Goal: Task Accomplishment & Management: Use online tool/utility

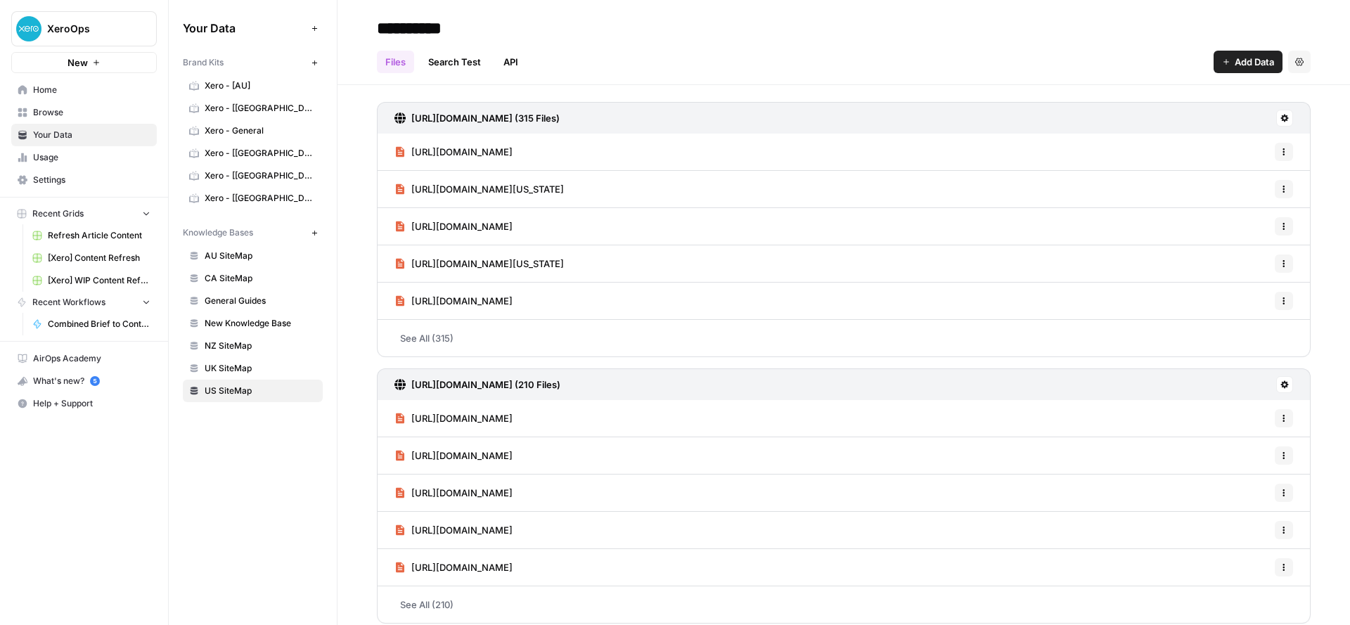
click at [47, 94] on span "Home" at bounding box center [91, 90] width 117 height 13
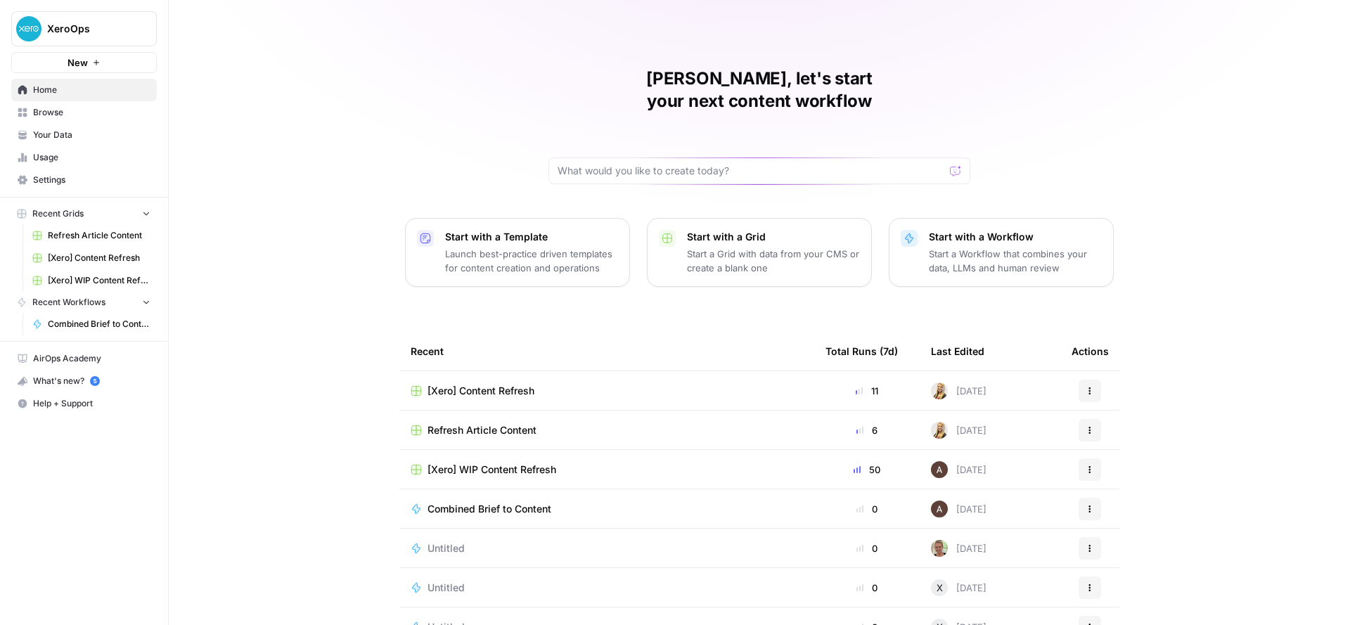
click at [49, 115] on span "Browse" at bounding box center [91, 112] width 117 height 13
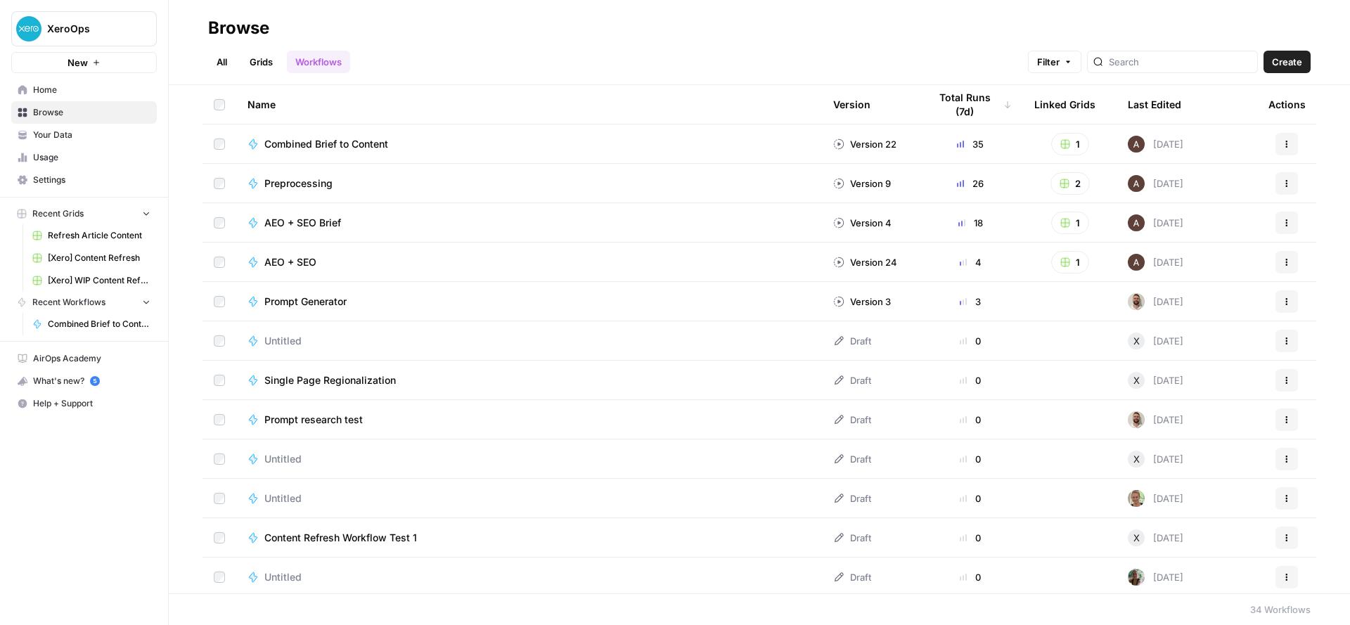
click at [1283, 140] on icon "button" at bounding box center [1287, 144] width 8 height 8
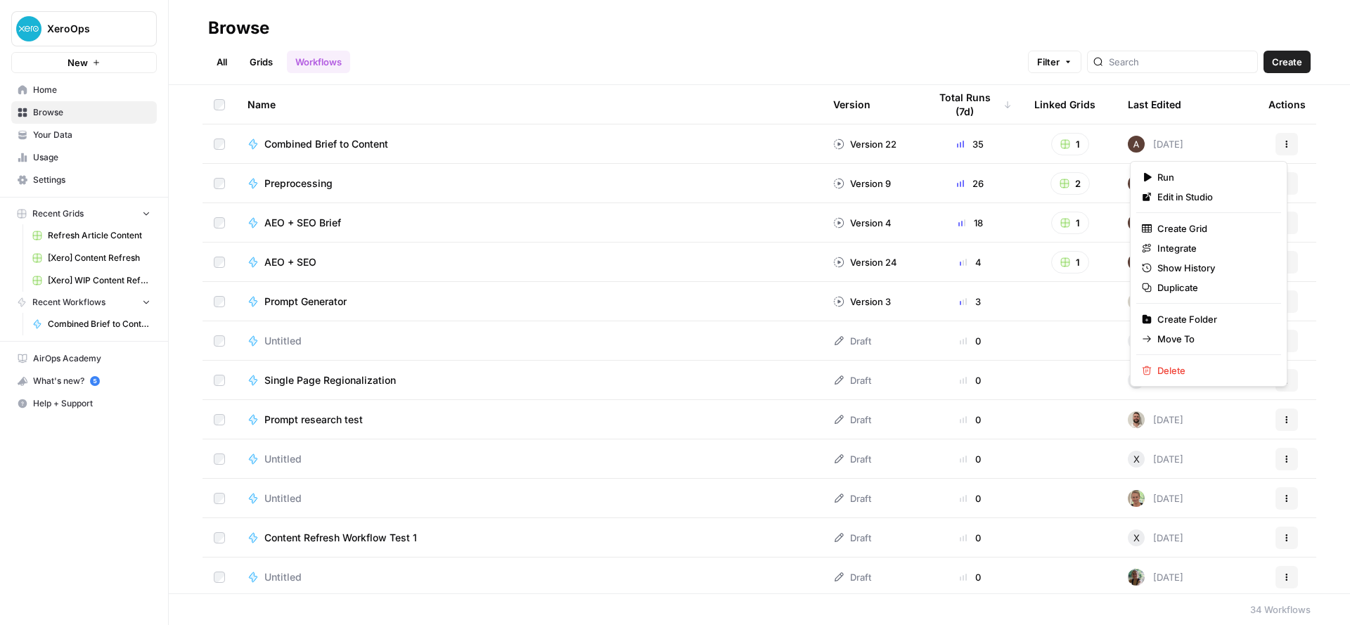
click at [1060, 67] on span "Filter" at bounding box center [1048, 62] width 23 height 14
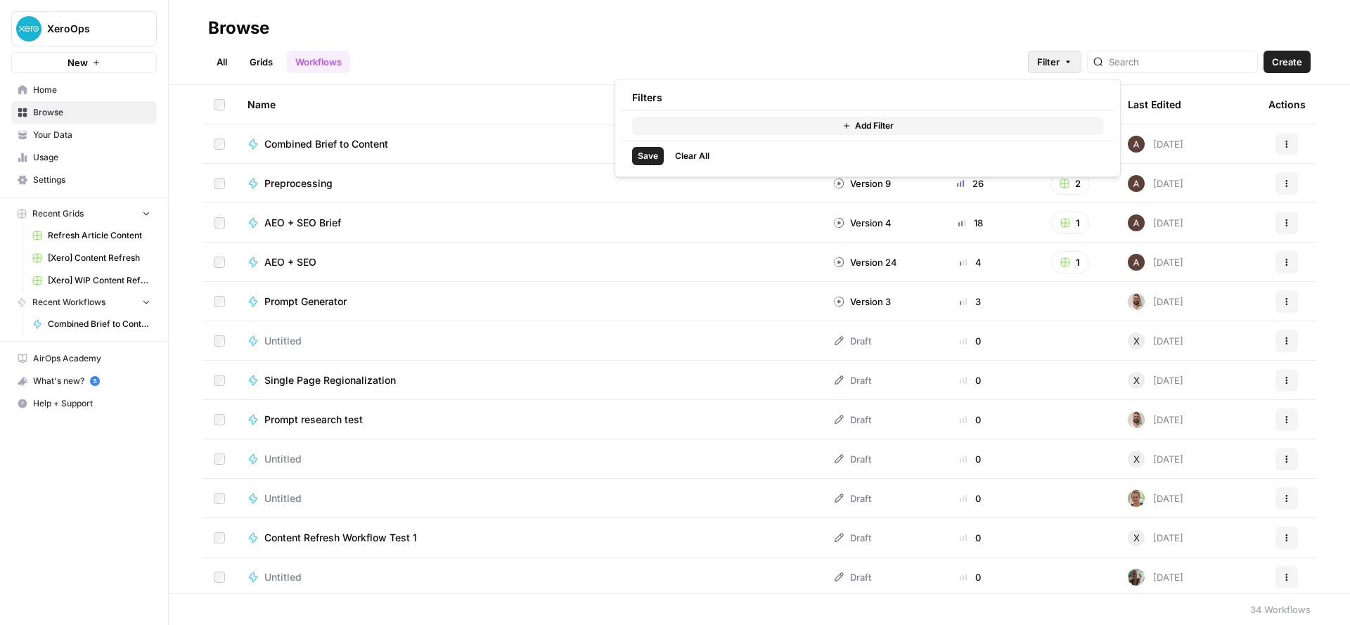
click at [1060, 67] on span "Filter" at bounding box center [1048, 62] width 23 height 14
click at [57, 139] on span "Your Data" at bounding box center [91, 135] width 117 height 13
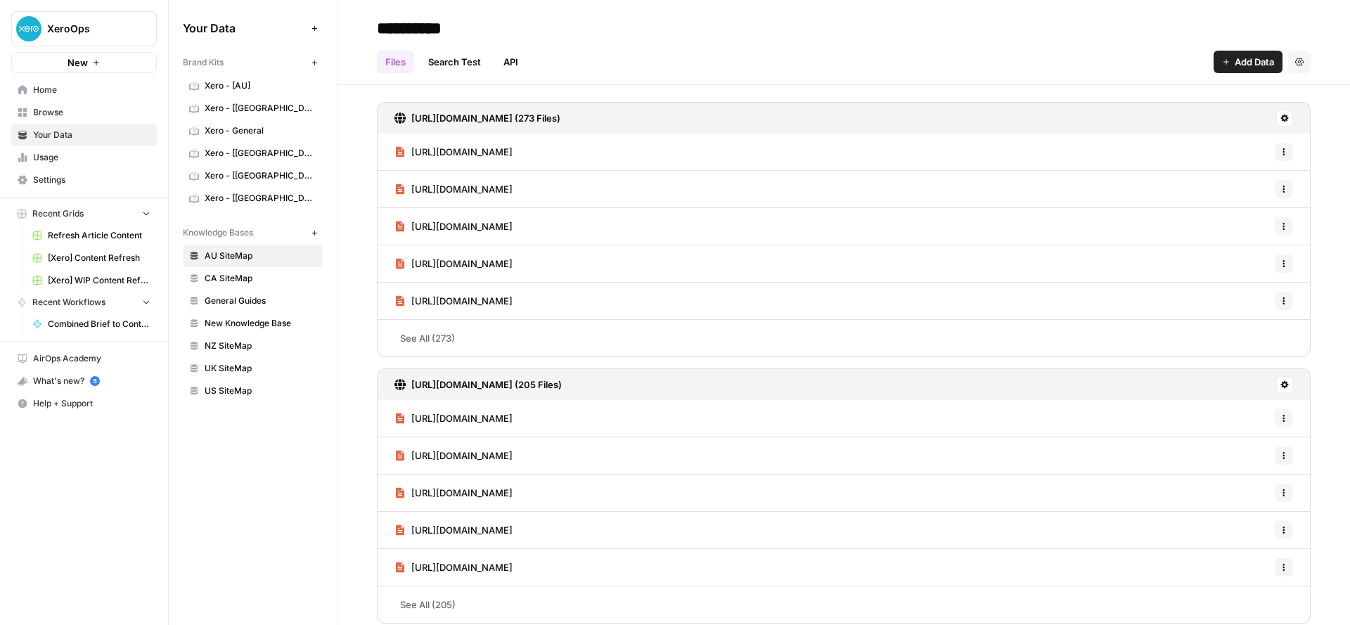
click at [57, 163] on span "Usage" at bounding box center [91, 157] width 117 height 13
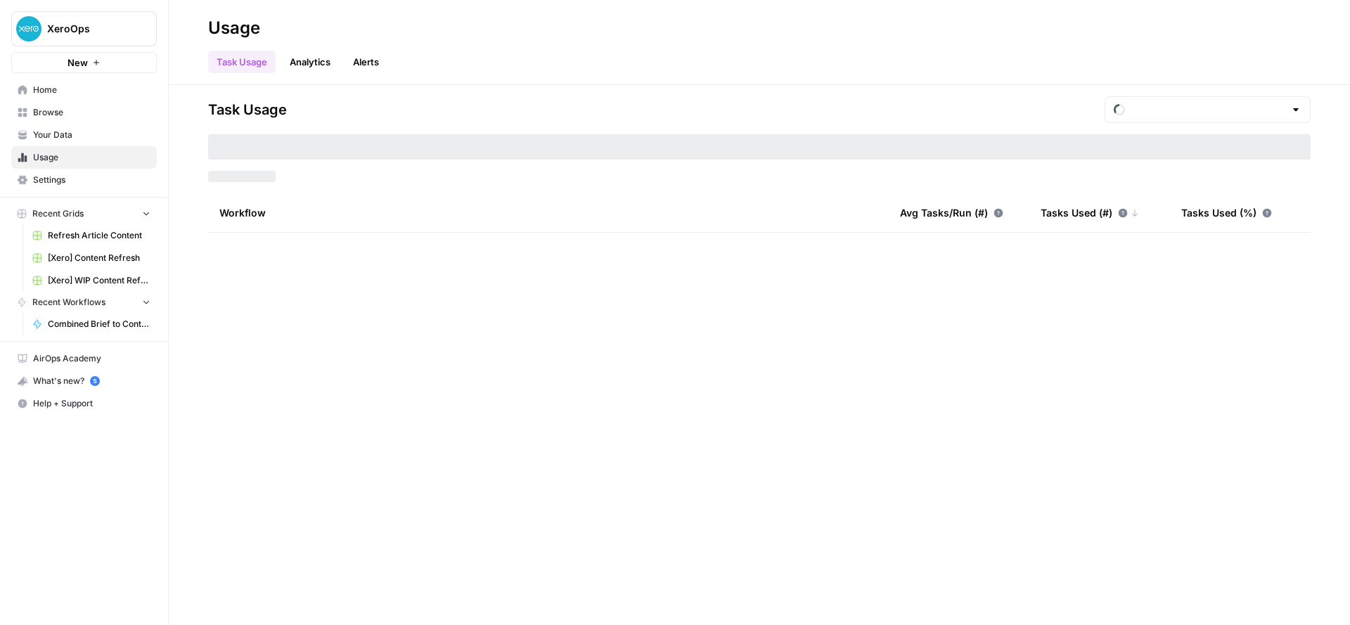
type input "August Tasks"
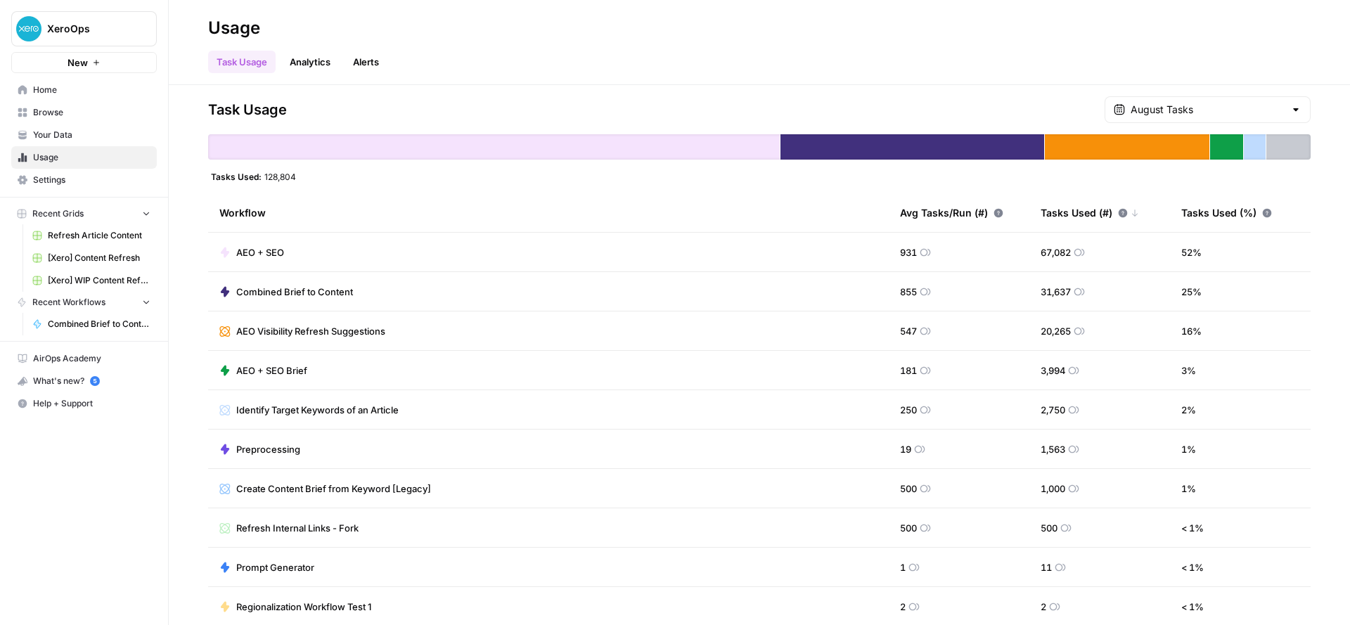
click at [54, 181] on span "Settings" at bounding box center [91, 180] width 117 height 13
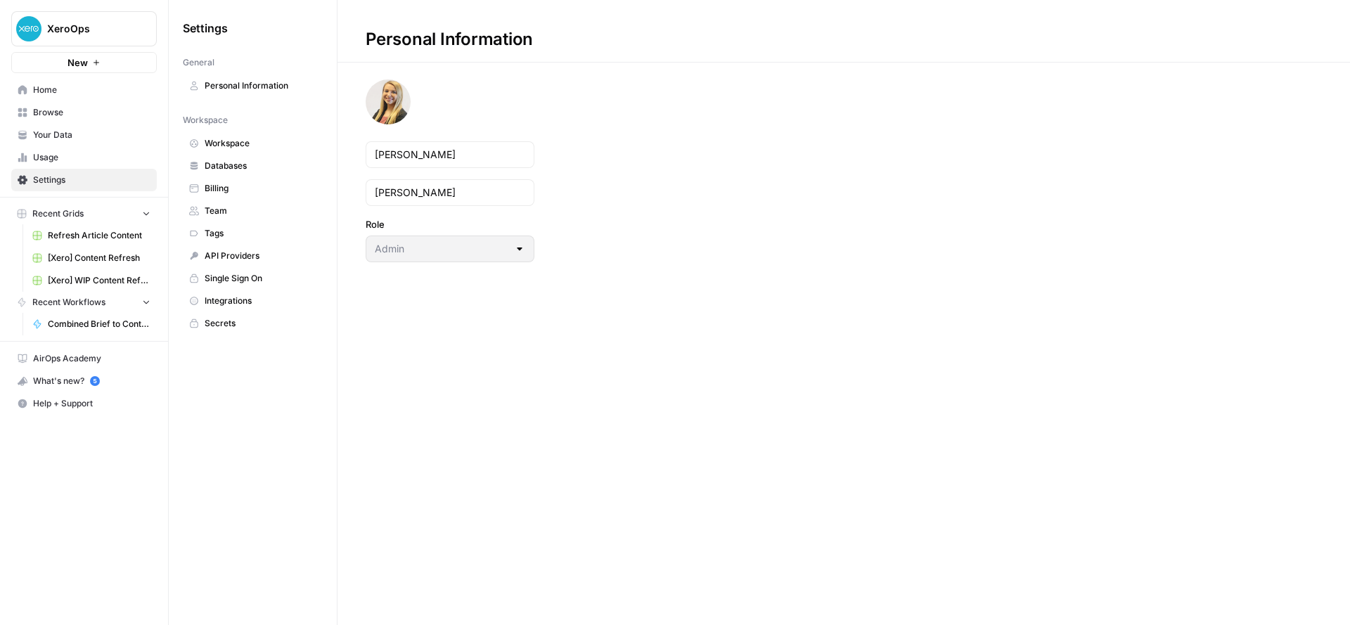
click at [66, 84] on span "Home" at bounding box center [91, 90] width 117 height 13
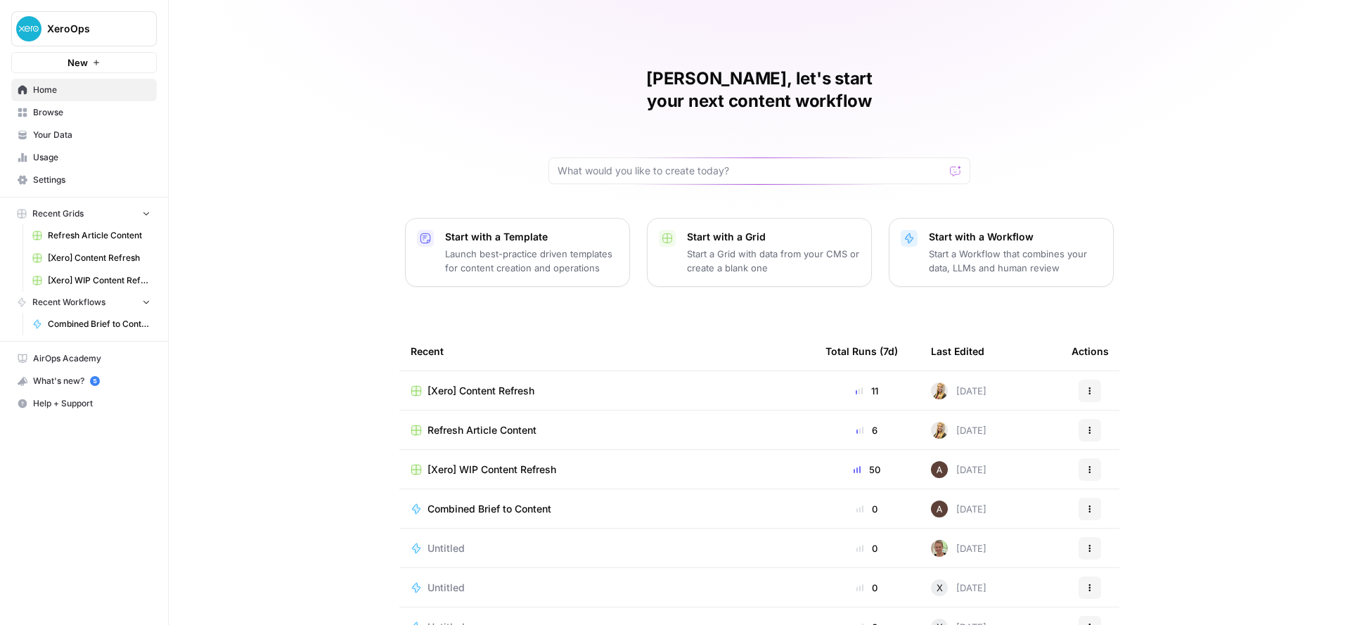
click at [51, 56] on button "New" at bounding box center [84, 62] width 146 height 21
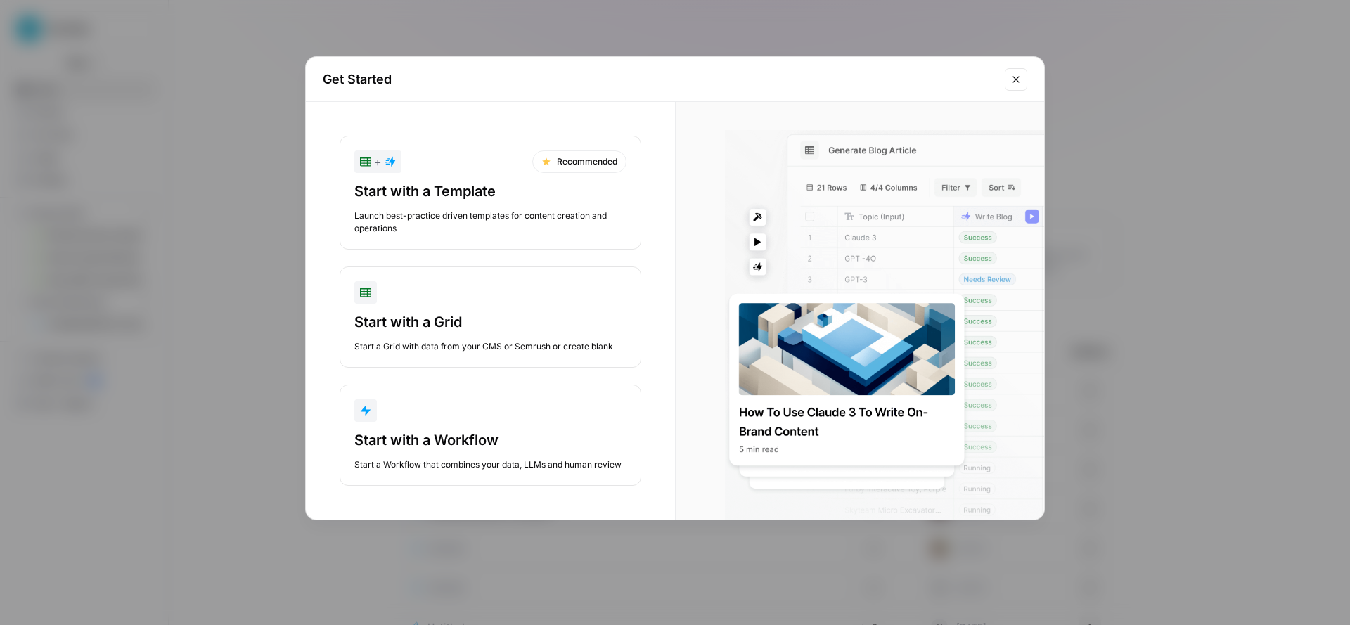
click at [1019, 72] on button "Close modal" at bounding box center [1016, 79] width 23 height 23
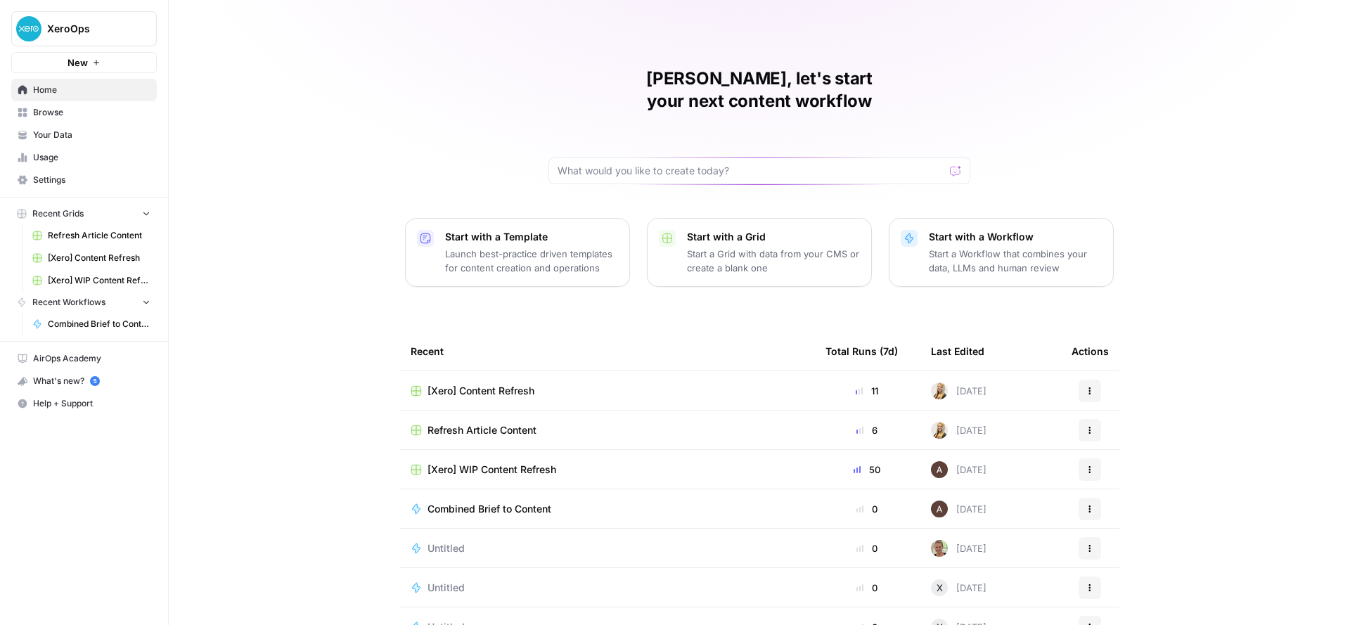
click at [74, 164] on link "Usage" at bounding box center [84, 157] width 146 height 23
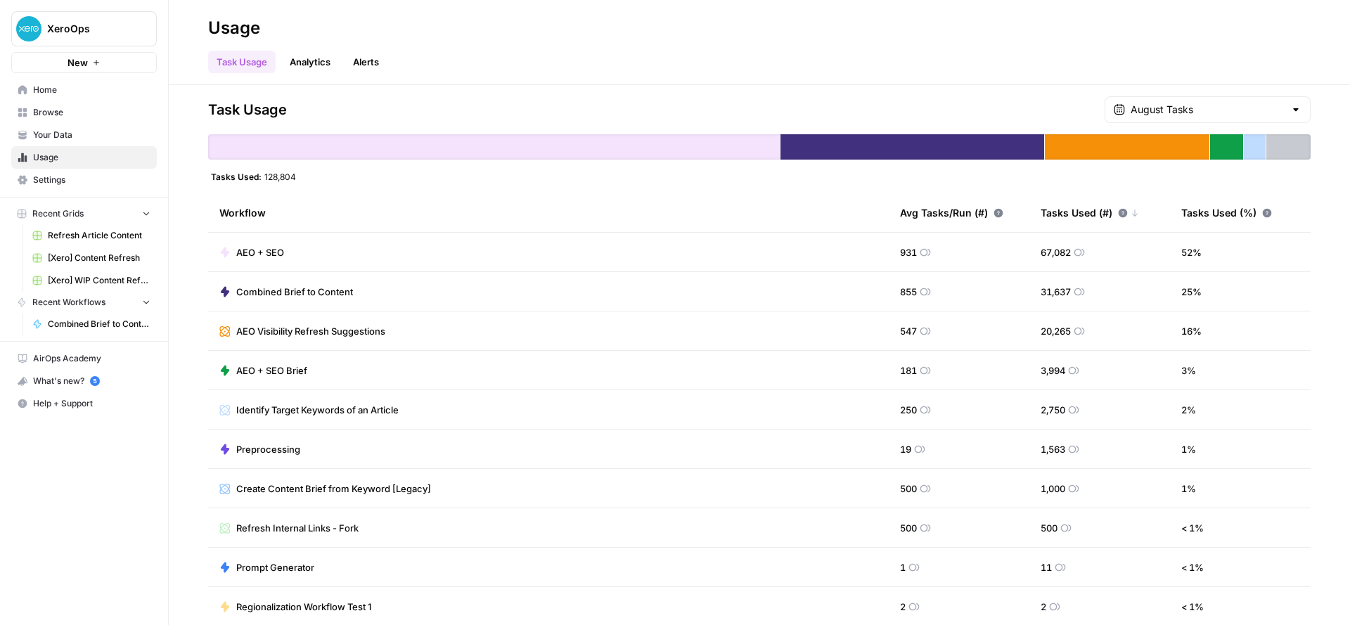
click at [51, 136] on span "Your Data" at bounding box center [91, 135] width 117 height 13
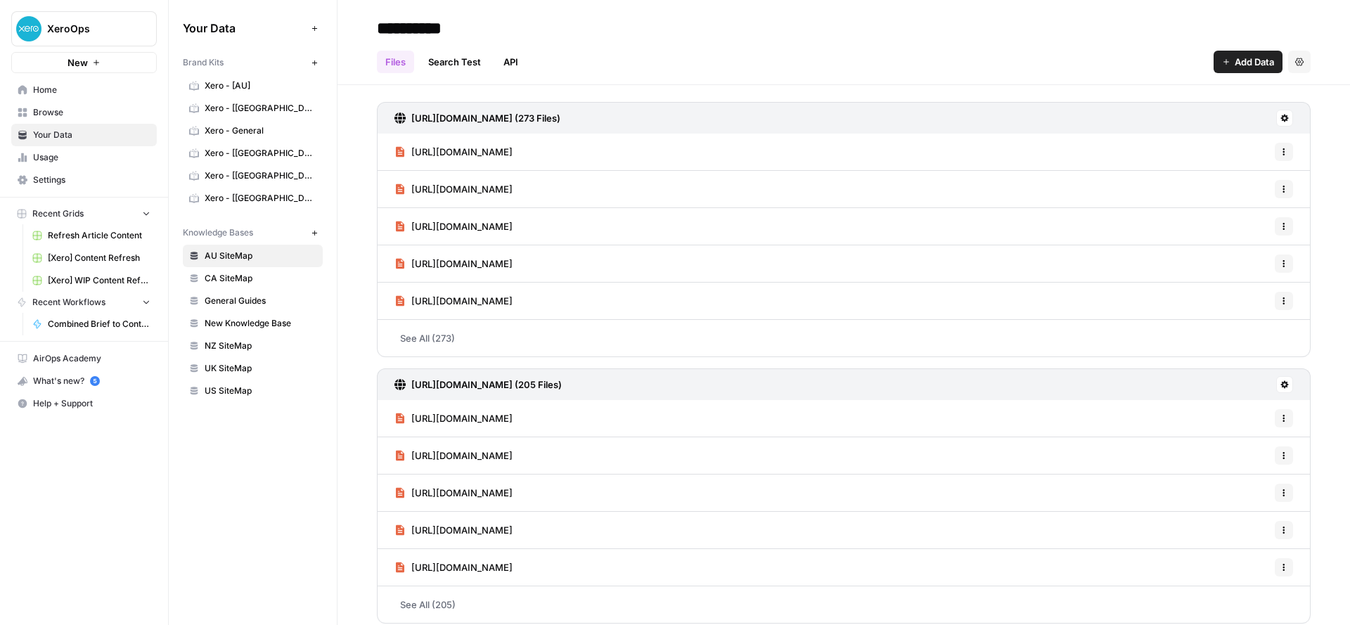
click at [40, 94] on span "Home" at bounding box center [91, 90] width 117 height 13
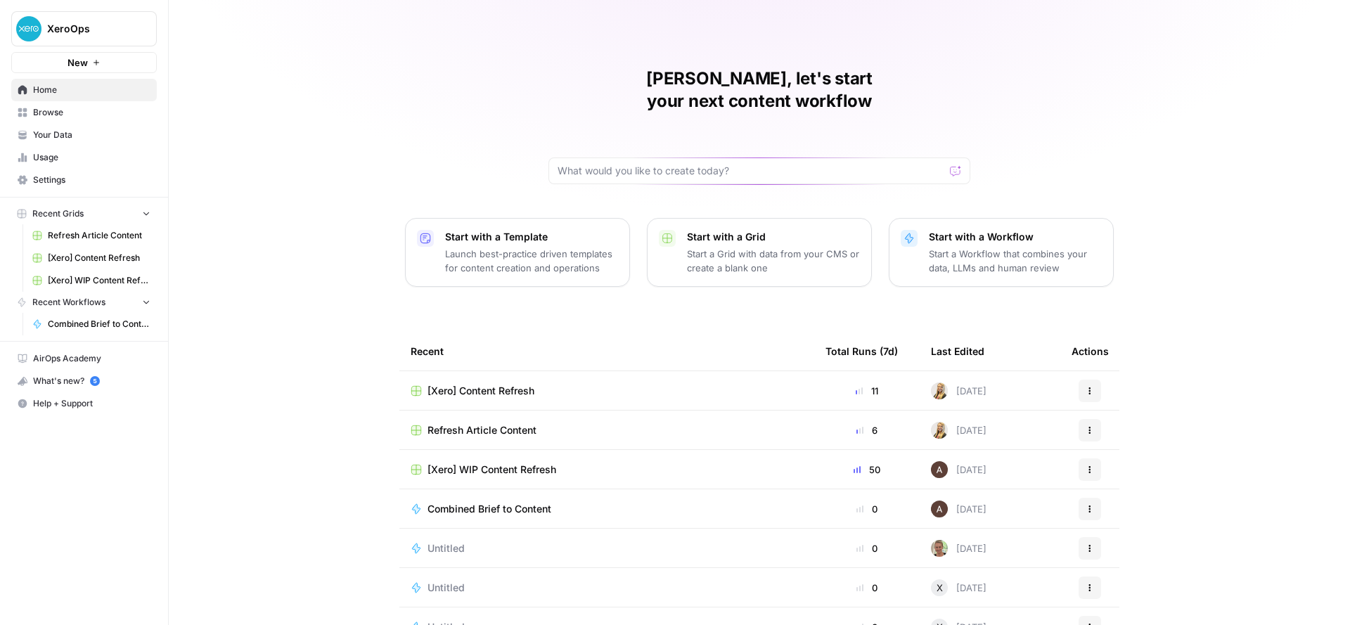
click at [1086, 387] on icon "button" at bounding box center [1090, 391] width 8 height 8
click at [319, 198] on div "[PERSON_NAME], let's start your next content workflow Start with a Template Lau…" at bounding box center [759, 334] width 1181 height 669
click at [84, 82] on link "Home" at bounding box center [84, 90] width 146 height 23
click at [64, 106] on span "Browse" at bounding box center [91, 112] width 117 height 13
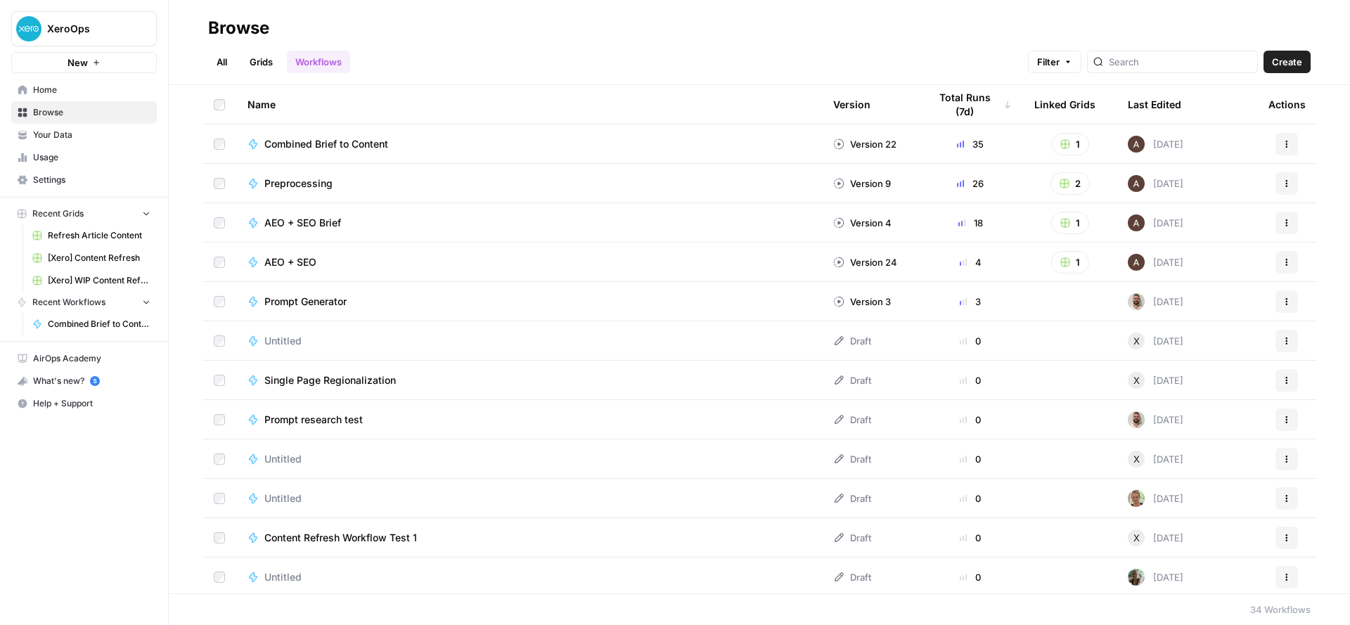
click at [224, 56] on link "All" at bounding box center [221, 62] width 27 height 23
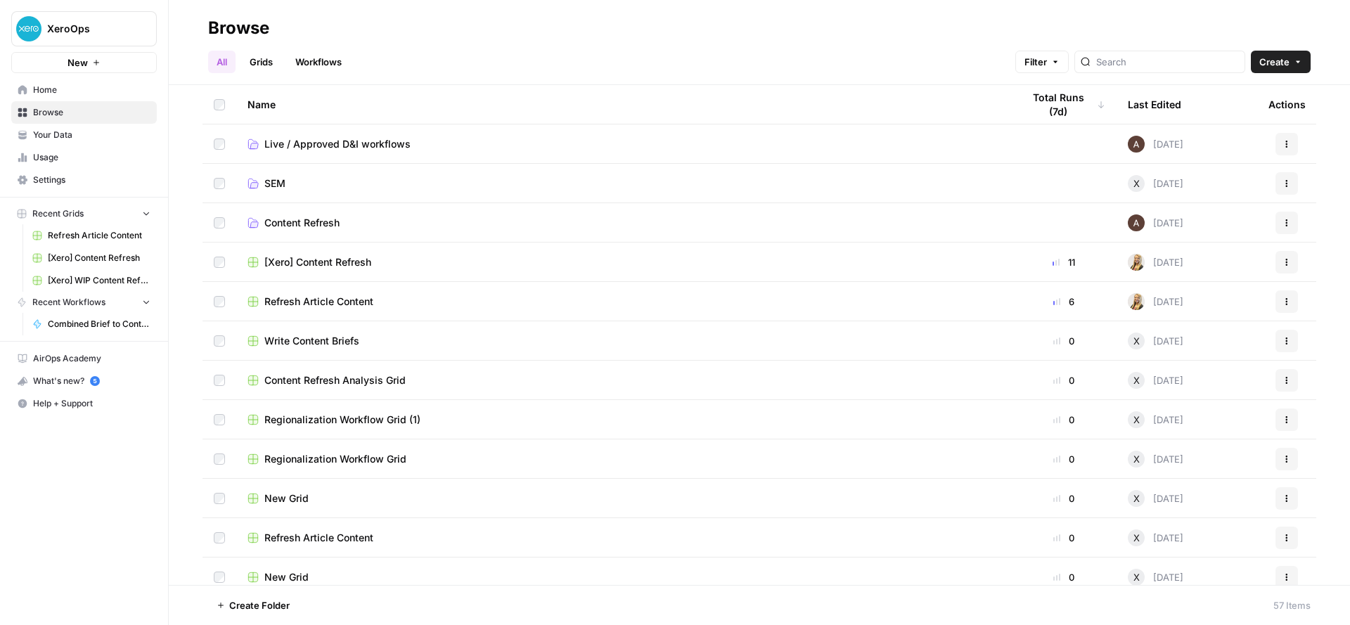
click at [1276, 144] on button "Actions" at bounding box center [1287, 144] width 23 height 23
click at [1283, 150] on button "Actions" at bounding box center [1287, 144] width 23 height 23
click at [357, 598] on button "More Options" at bounding box center [364, 605] width 23 height 23
click at [407, 82] on header "Browse All Grids Workflows Filter Create" at bounding box center [759, 42] width 1181 height 85
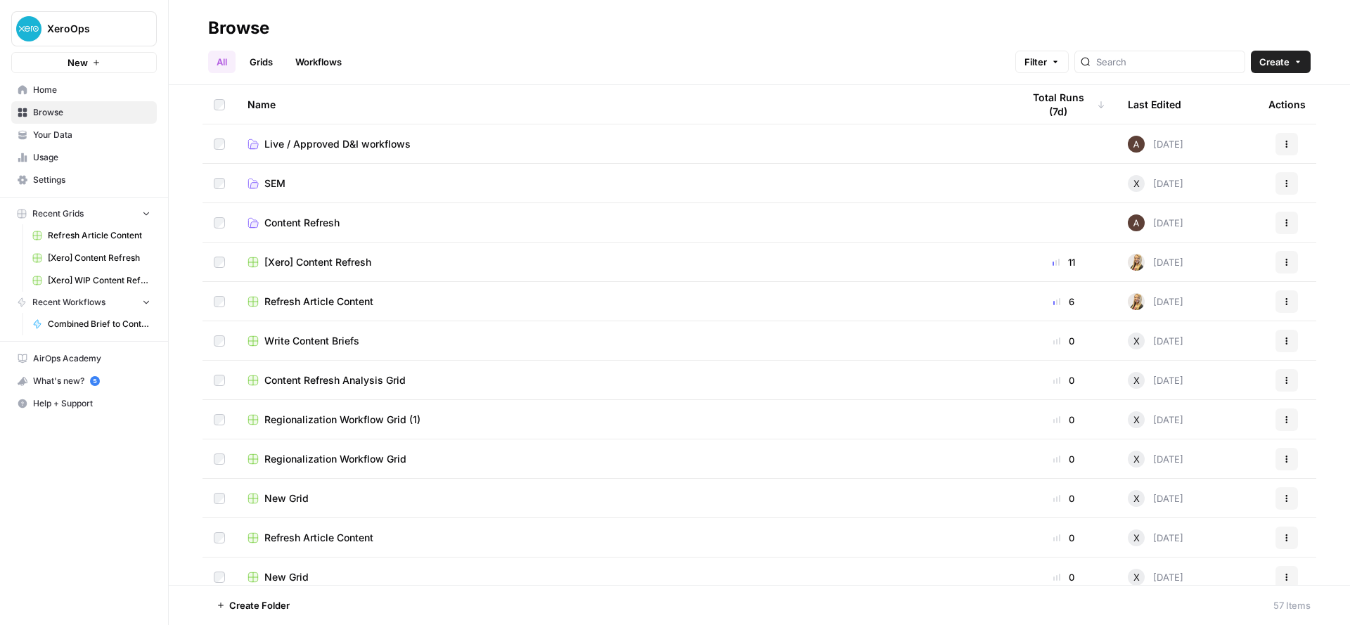
click at [32, 92] on link "Home" at bounding box center [84, 90] width 146 height 23
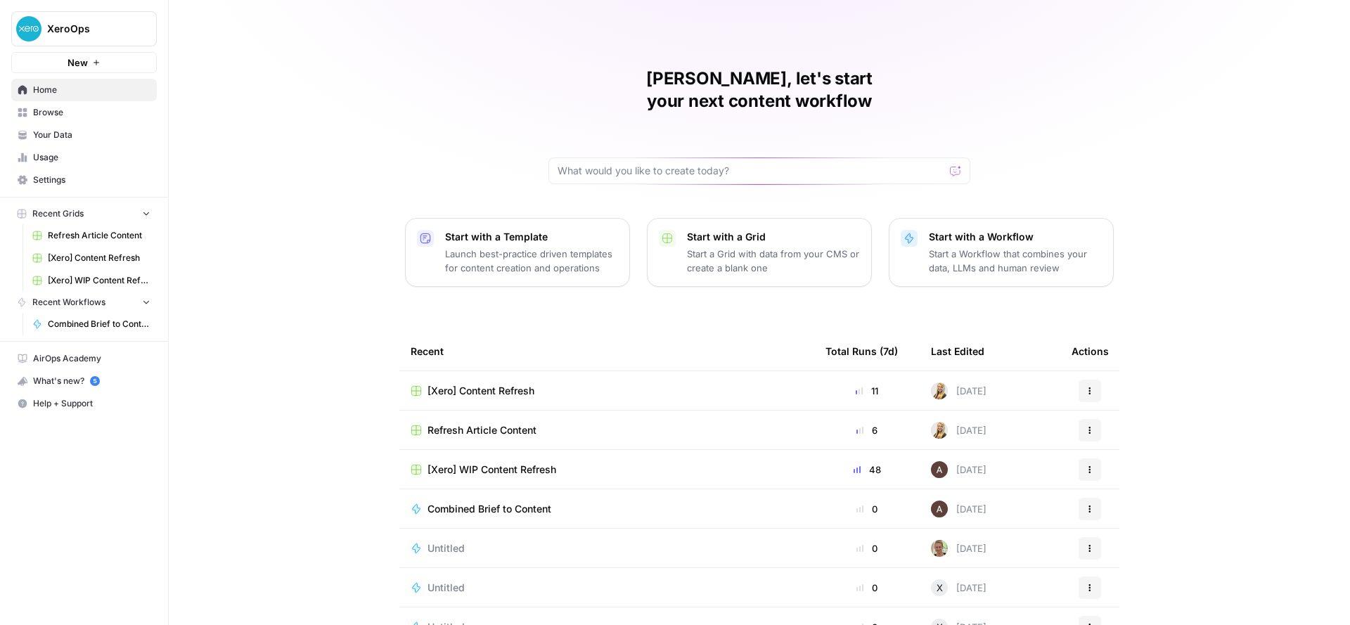
click at [546, 384] on div "[Xero] Content Refresh" at bounding box center [607, 391] width 392 height 14
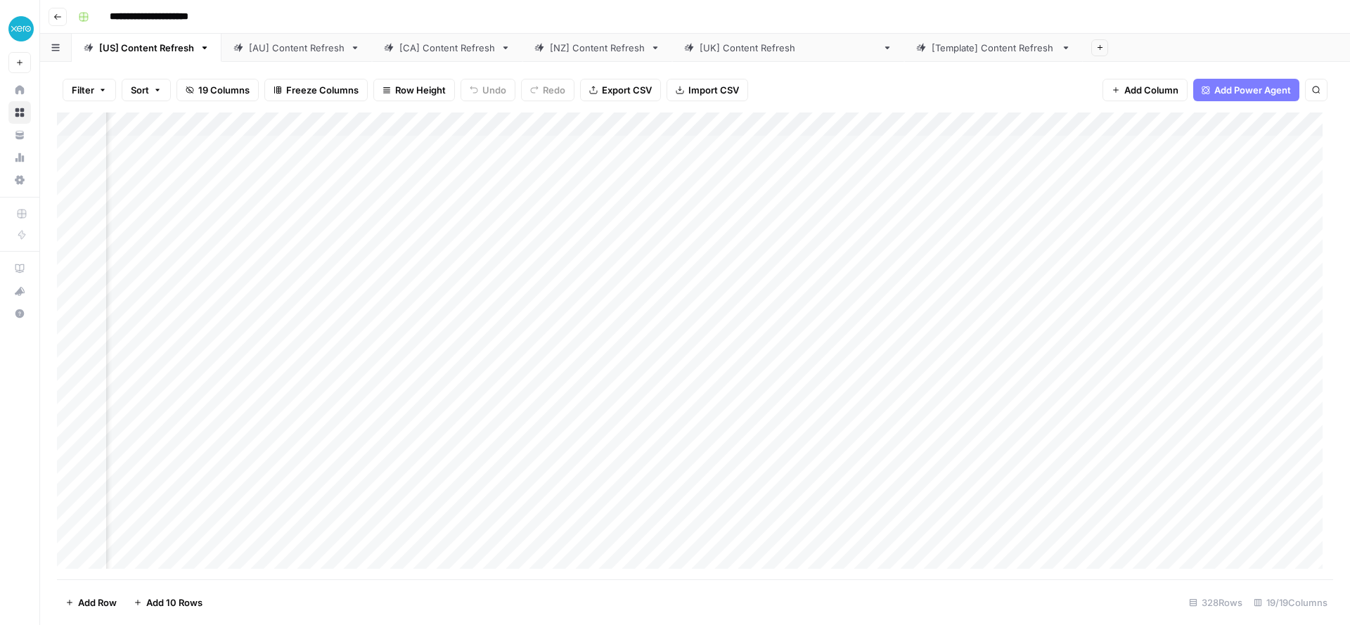
scroll to position [0, 1326]
click at [944, 146] on div "Add Column" at bounding box center [695, 346] width 1276 height 467
click at [1063, 150] on div "Add Column" at bounding box center [695, 346] width 1276 height 467
click at [772, 152] on div "Add Column" at bounding box center [695, 346] width 1276 height 467
click at [833, 148] on div "Add Column" at bounding box center [695, 346] width 1276 height 467
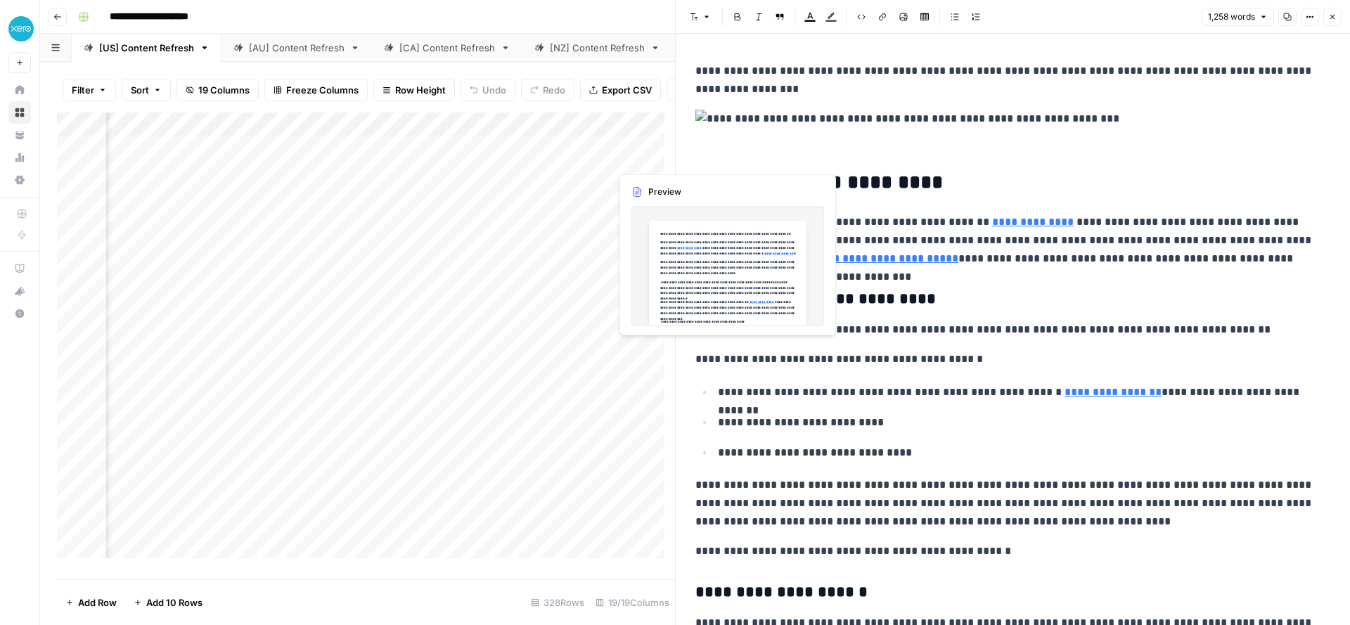
scroll to position [0, 1984]
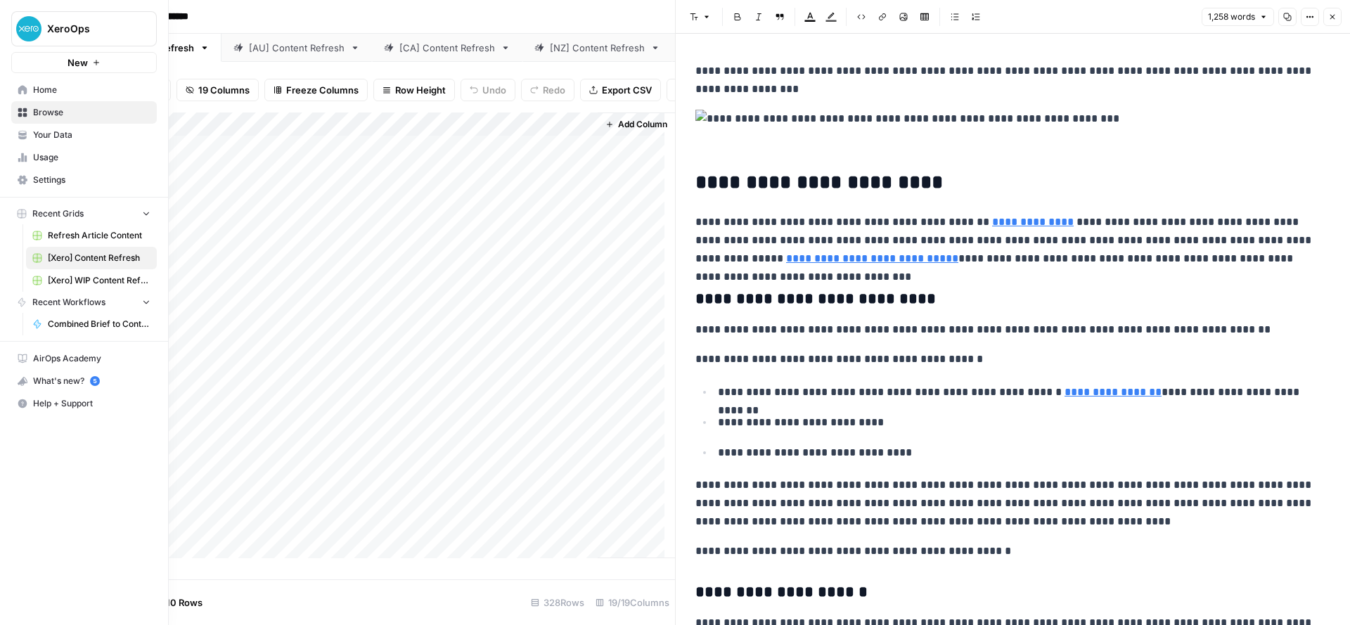
click at [15, 84] on link "Home" at bounding box center [84, 90] width 146 height 23
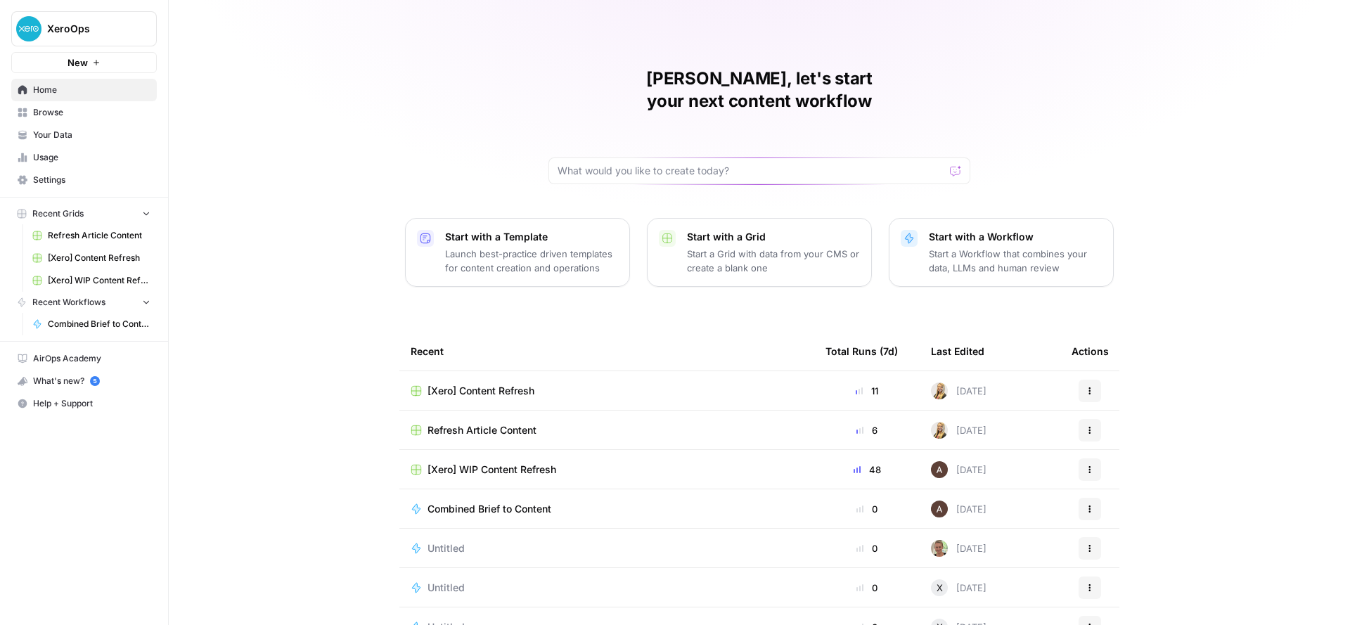
click at [591, 463] on div "[Xero] WIP Content Refresh" at bounding box center [607, 470] width 392 height 14
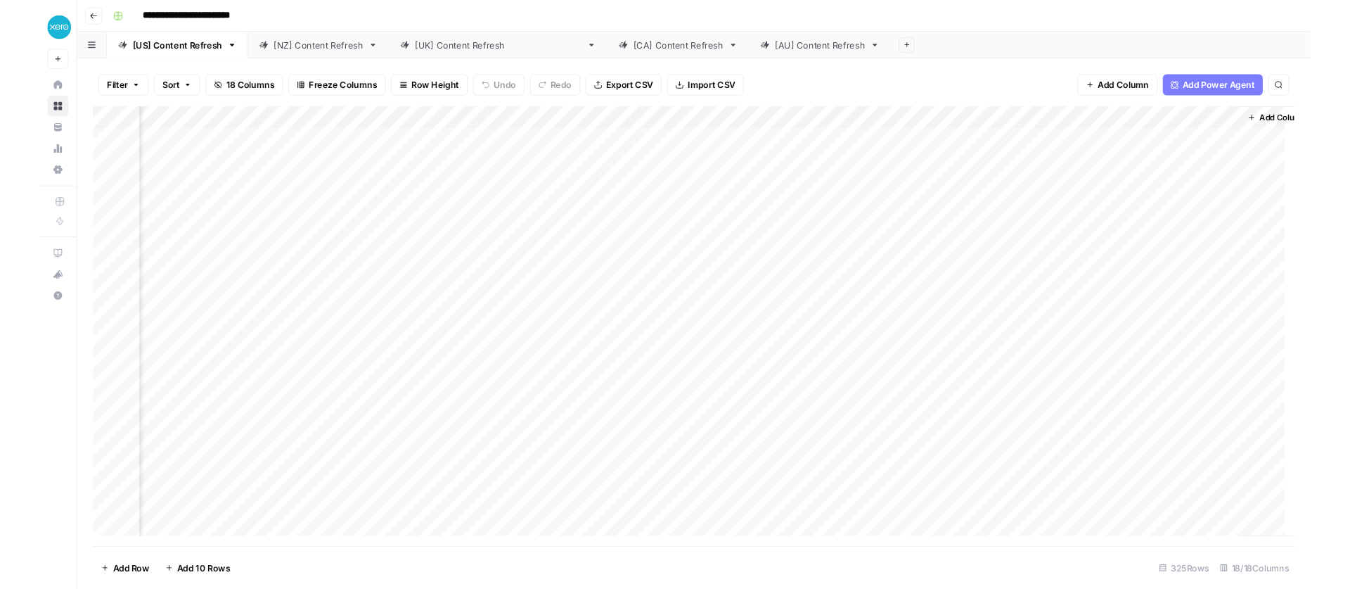
scroll to position [0, 1096]
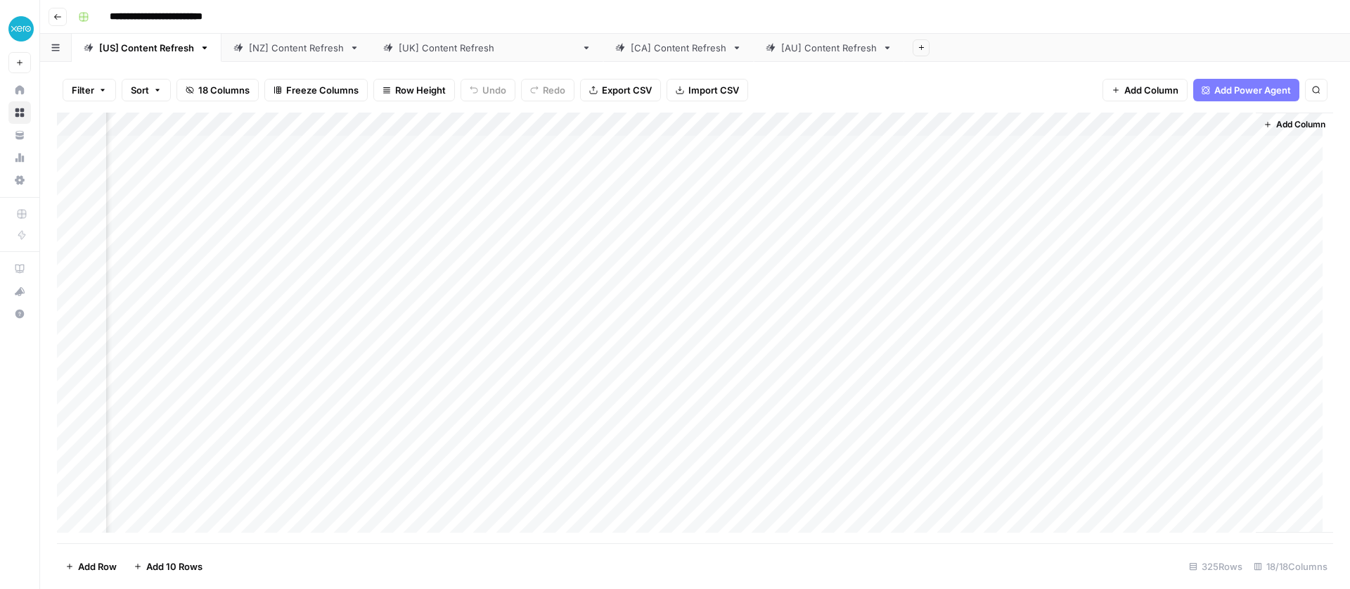
click at [919, 150] on div "Add Column" at bounding box center [695, 328] width 1276 height 430
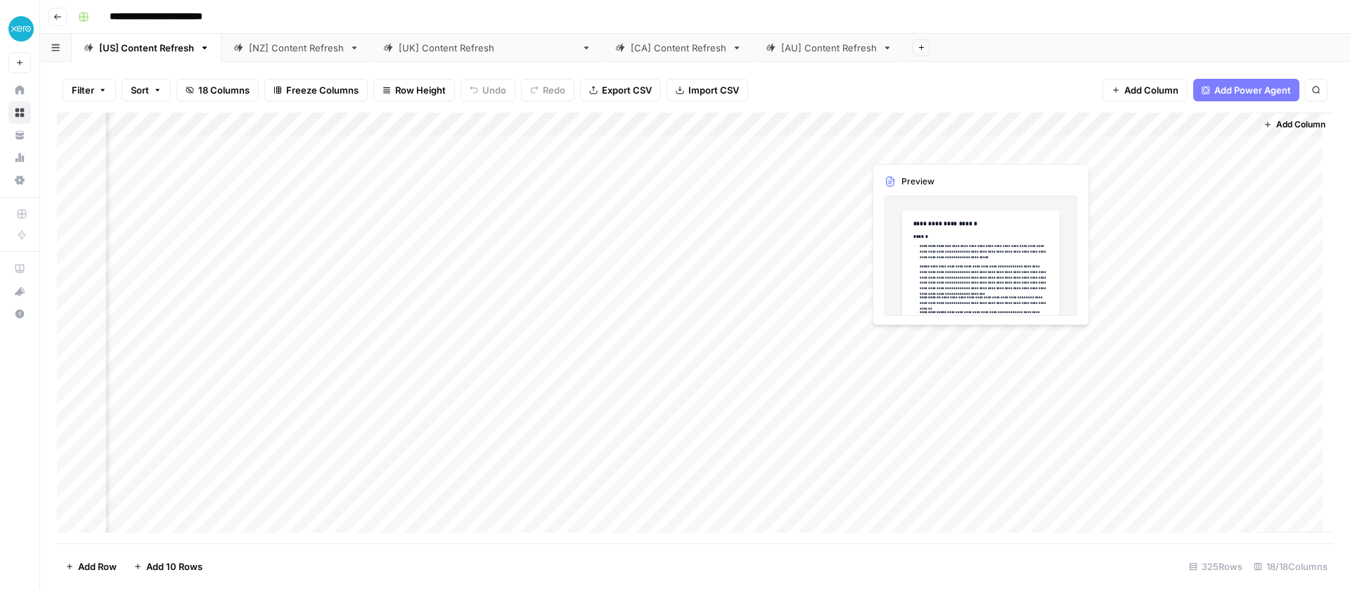
click at [976, 143] on div "Add Column" at bounding box center [695, 328] width 1276 height 430
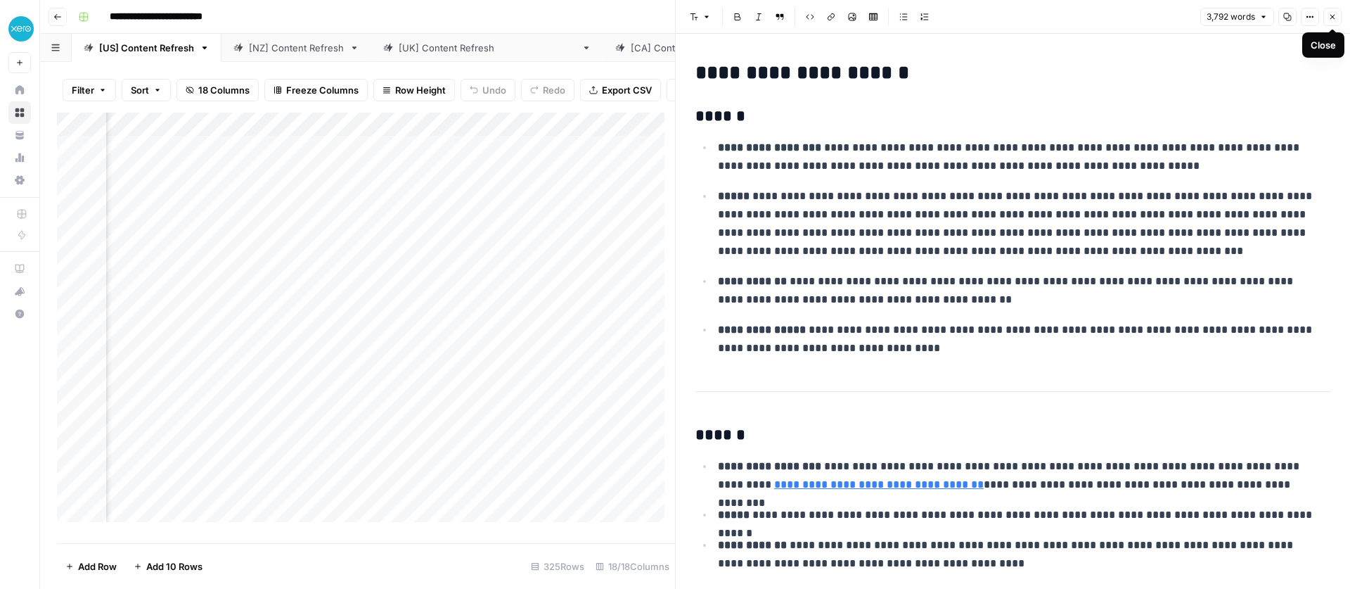
click at [1334, 15] on icon "button" at bounding box center [1332, 17] width 8 height 8
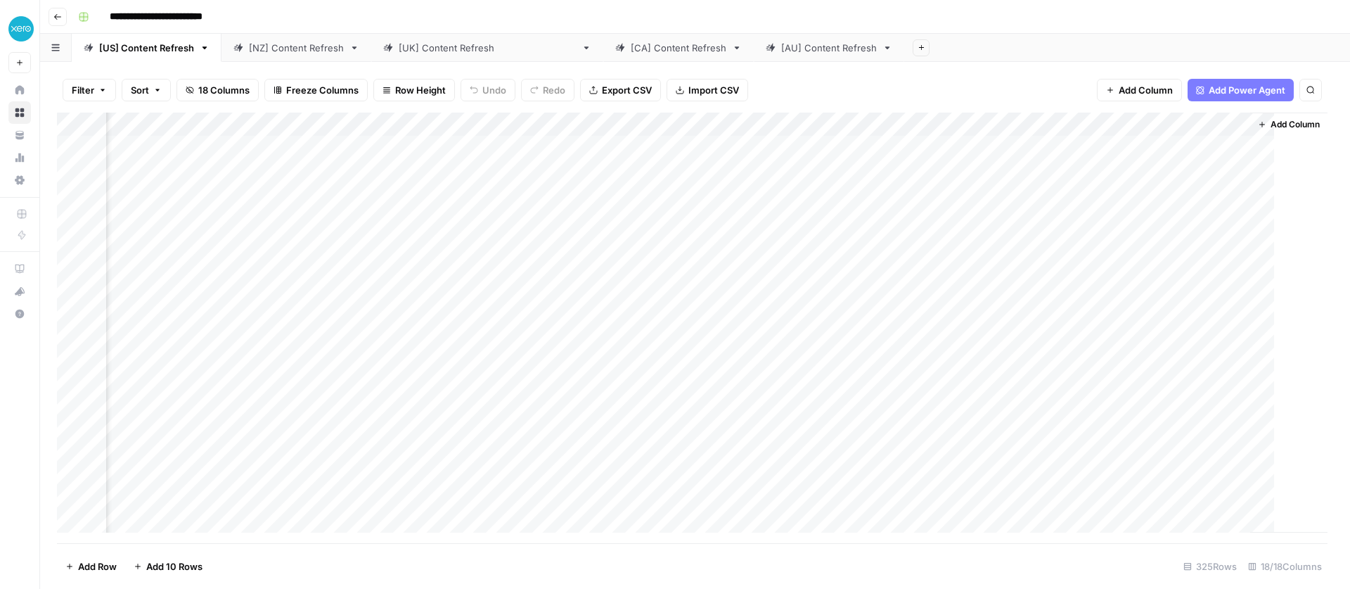
scroll to position [0, 1079]
click at [1084, 146] on div "Add Column" at bounding box center [695, 328] width 1276 height 430
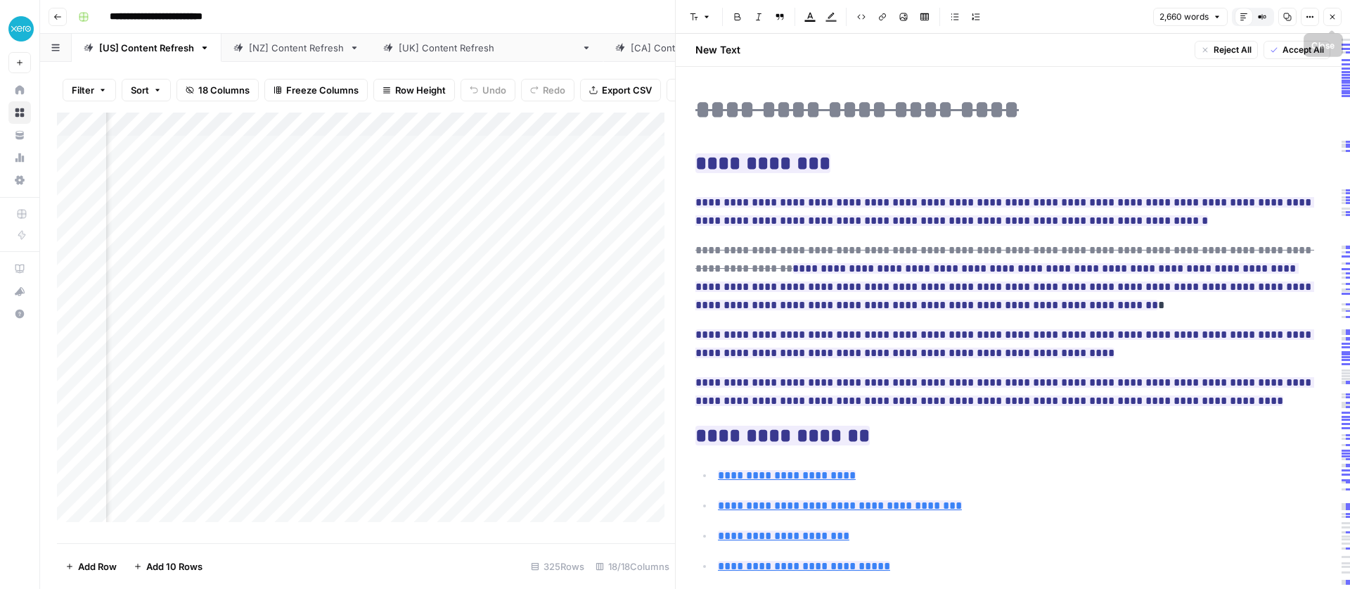
click at [1329, 20] on icon "button" at bounding box center [1332, 17] width 8 height 8
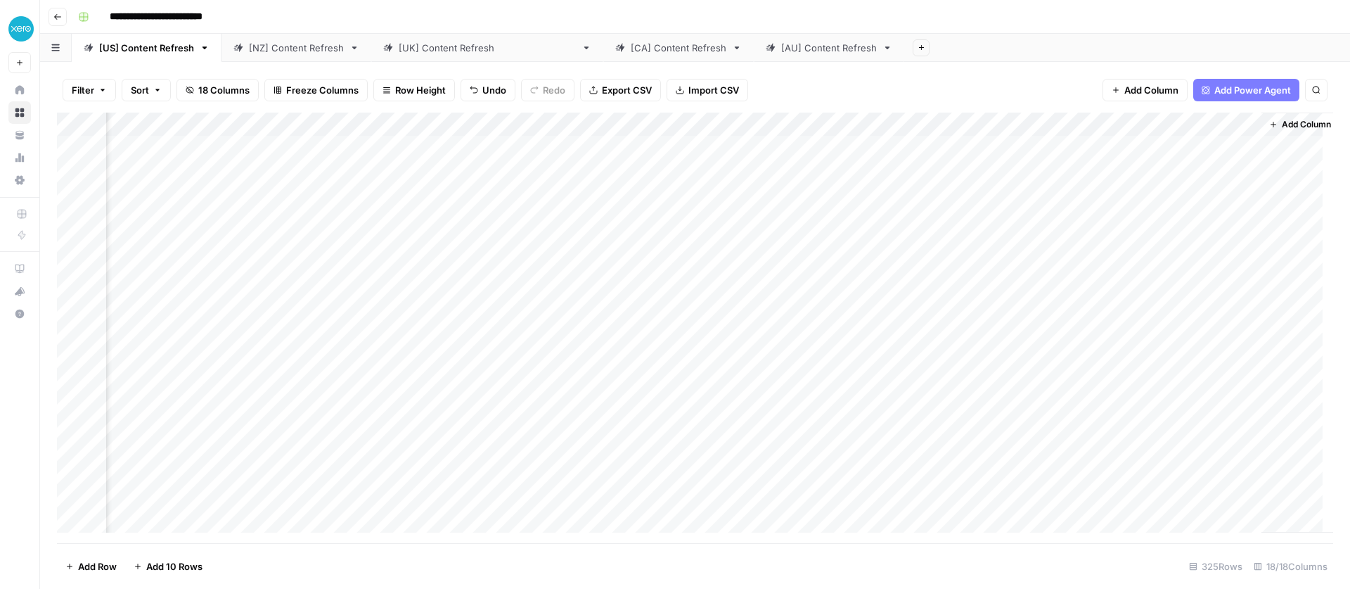
click at [993, 145] on div "Add Column" at bounding box center [695, 328] width 1276 height 430
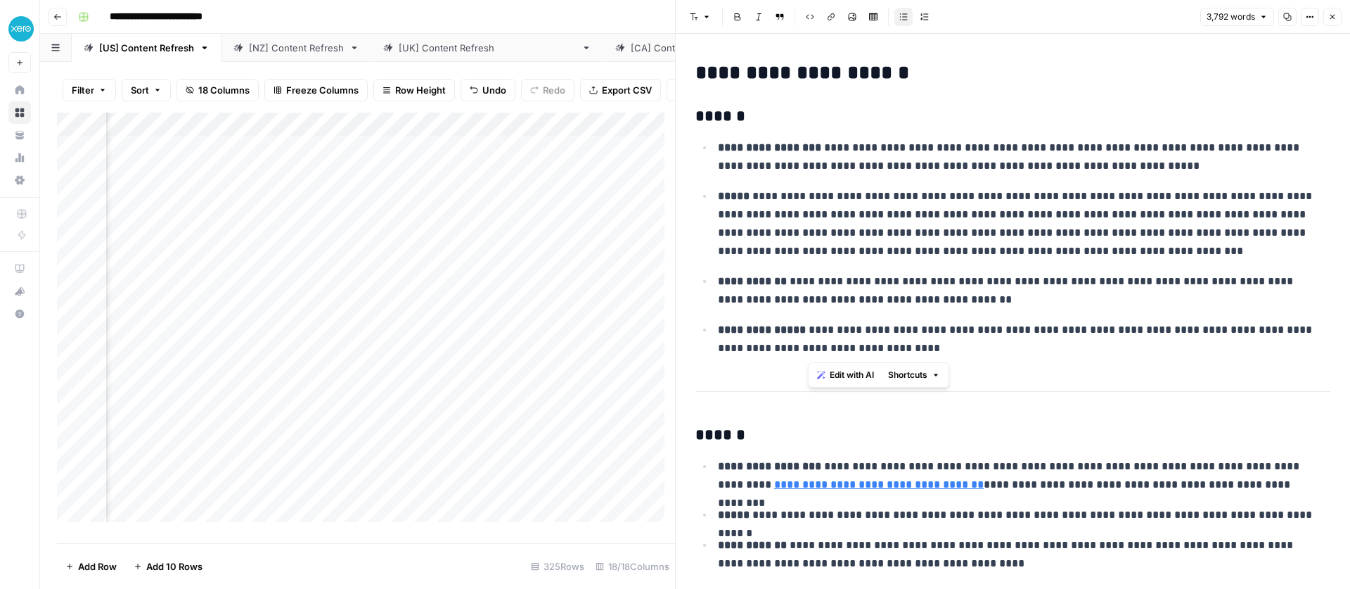
drag, startPoint x: 887, startPoint y: 346, endPoint x: 810, endPoint y: 331, distance: 78.8
click at [810, 331] on p "**********" at bounding box center [1019, 339] width 602 height 37
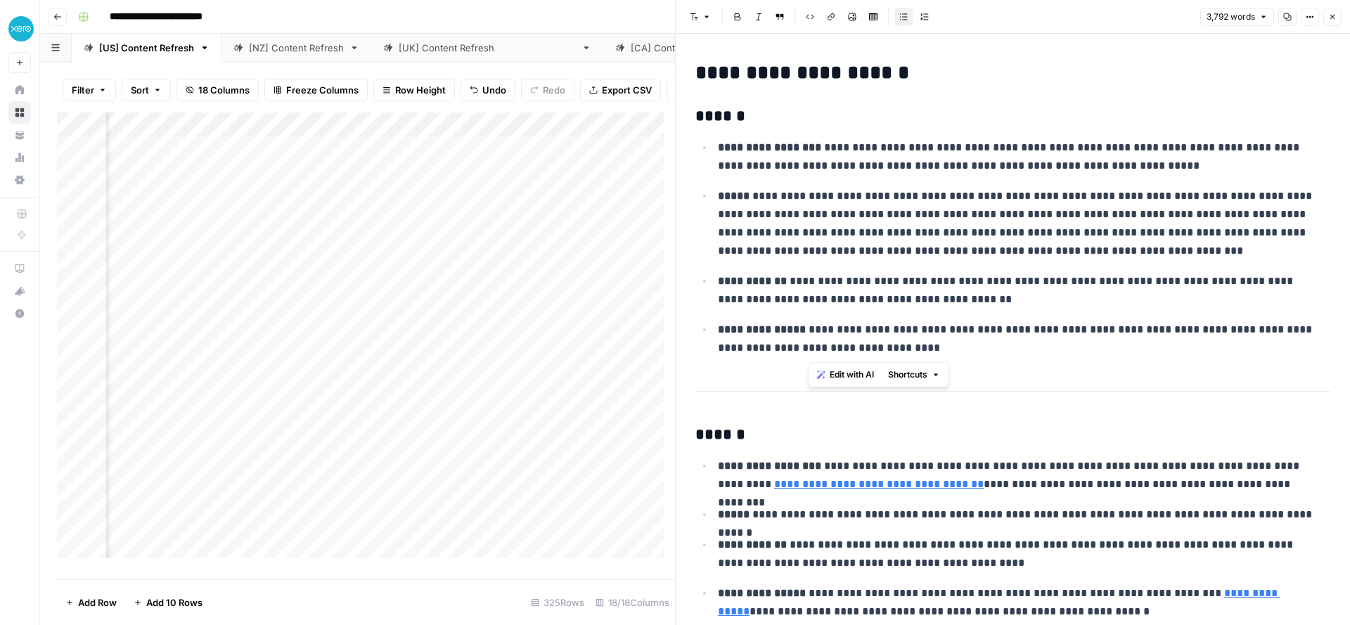
click at [309, 55] on link "[NZ] Content Refresh" at bounding box center [297, 48] width 150 height 28
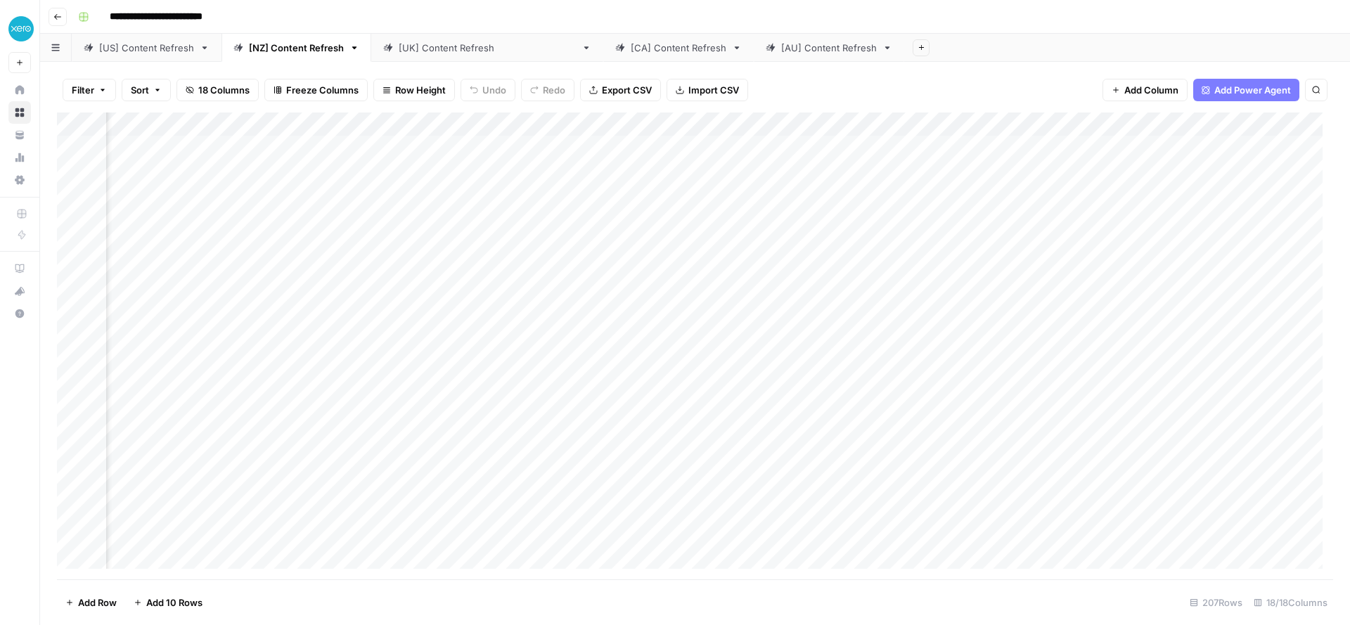
scroll to position [0, 1096]
click at [141, 54] on link "[US] Content Refresh" at bounding box center [147, 48] width 150 height 28
click at [1105, 127] on div "Add Column" at bounding box center [695, 346] width 1276 height 467
click at [939, 53] on div "Add Sheet" at bounding box center [1127, 48] width 446 height 28
